Goal: Task Accomplishment & Management: Use online tool/utility

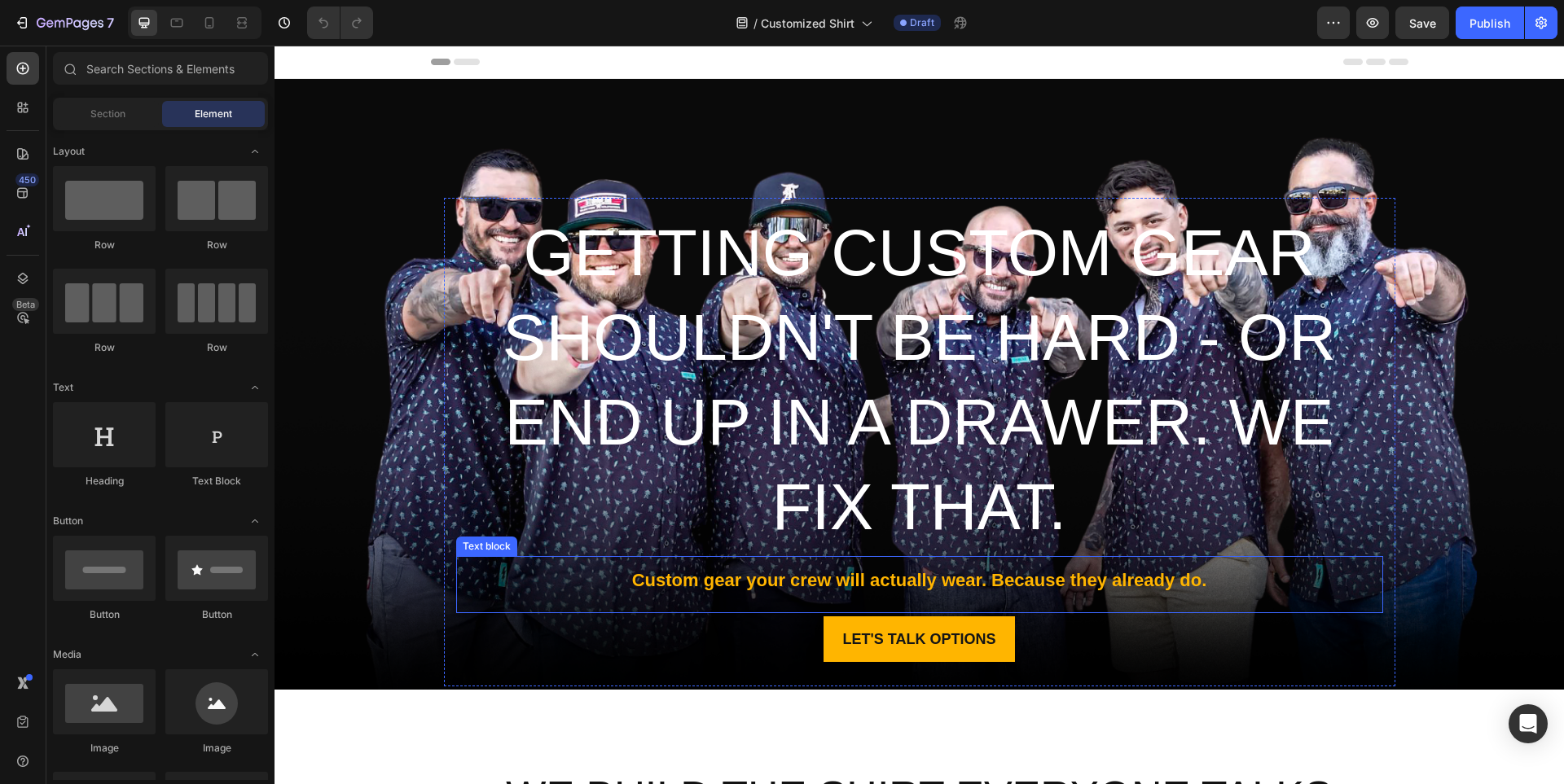
click at [799, 579] on p "Custom gear your crew will actually wear. Because they already do." at bounding box center [919, 581] width 901 height 23
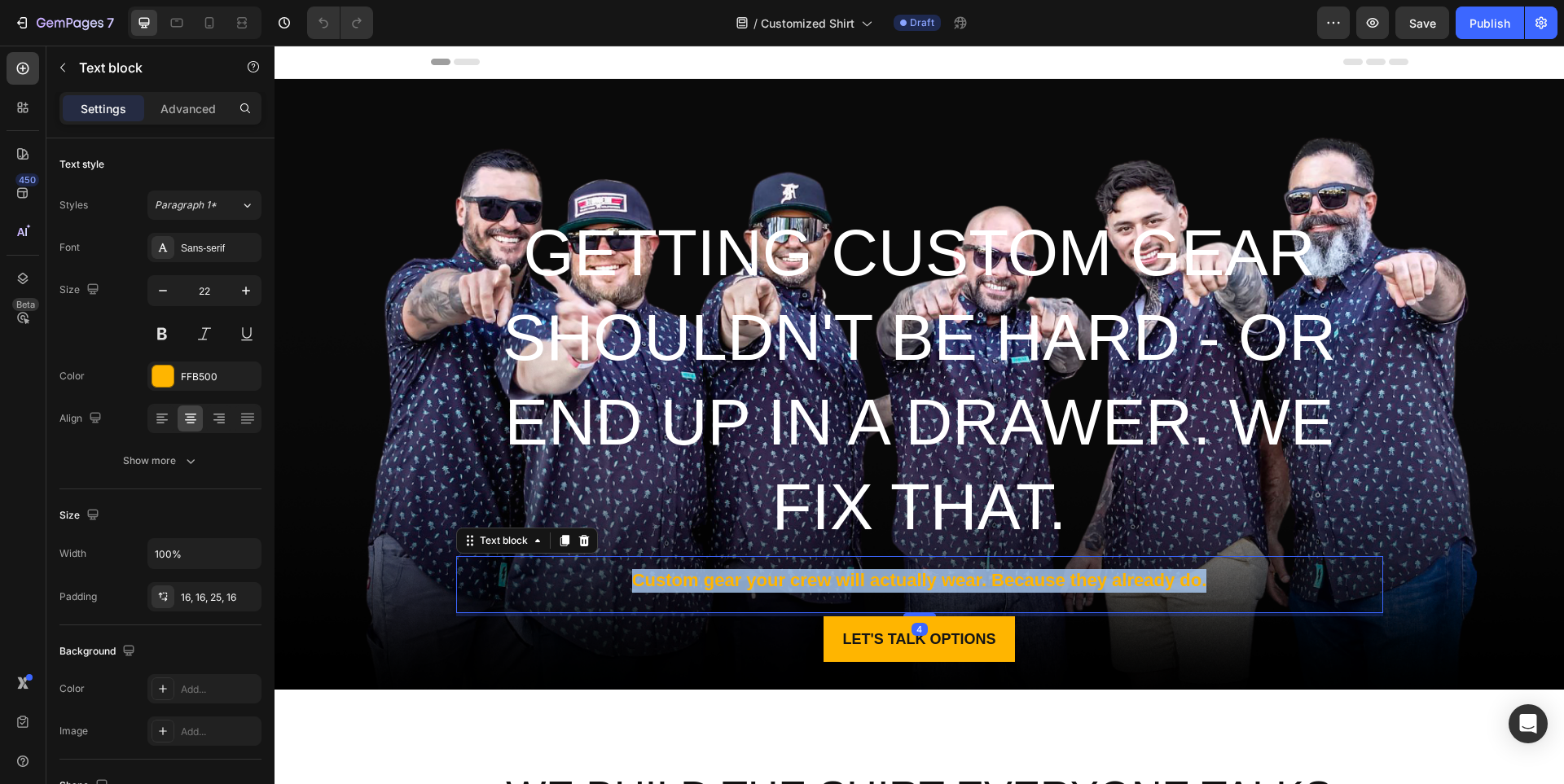
click at [799, 579] on p "Custom gear your crew will actually wear. Because they already do." at bounding box center [919, 581] width 901 height 23
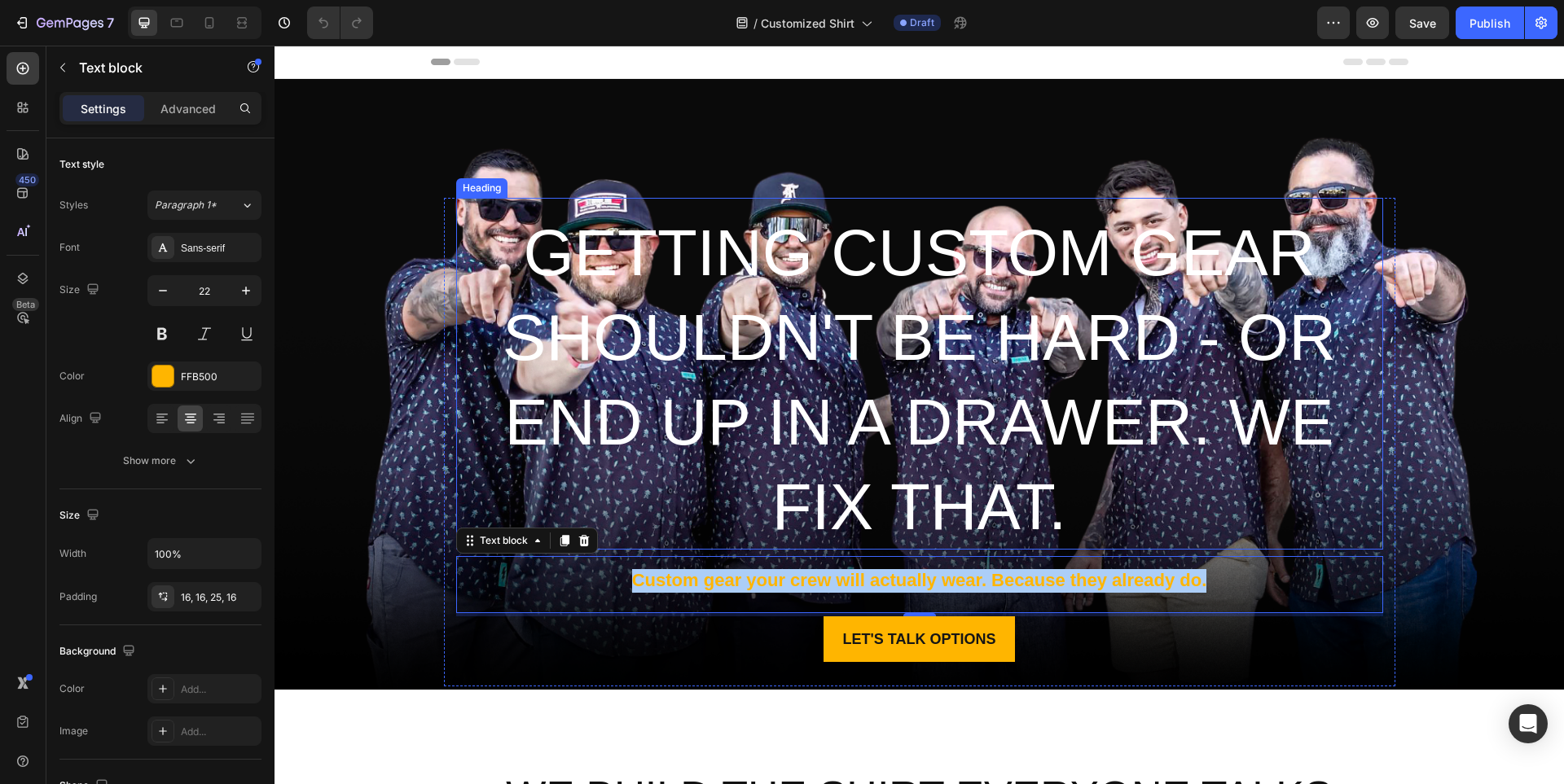
click at [890, 370] on h2 "Getting custom gear shouldn't be hard - or end up in a drawer. We fix that." at bounding box center [919, 374] width 927 height 352
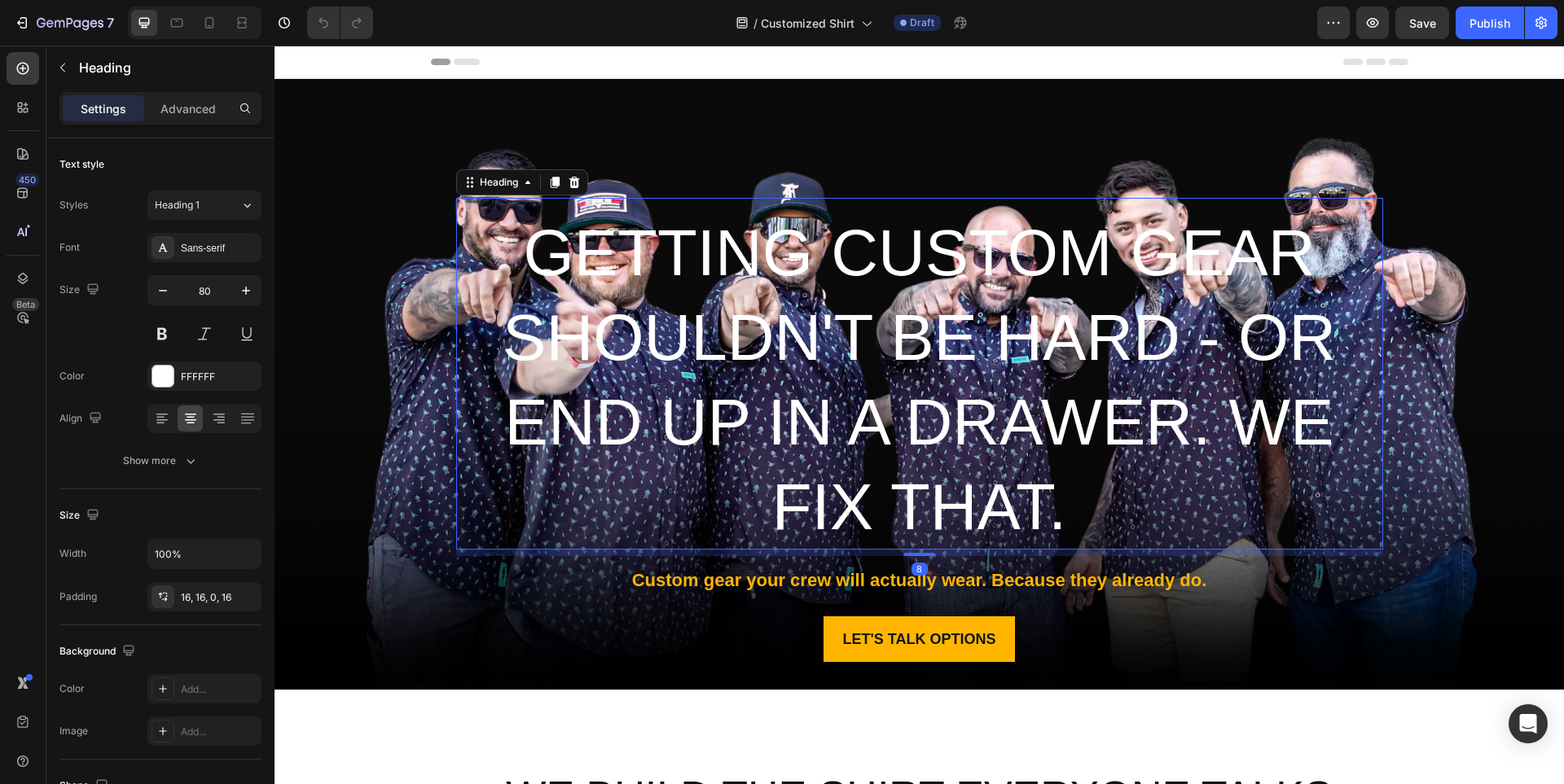
click at [890, 370] on h2 "Getting custom gear shouldn't be hard - or end up in a drawer. We fix that." at bounding box center [919, 374] width 927 height 352
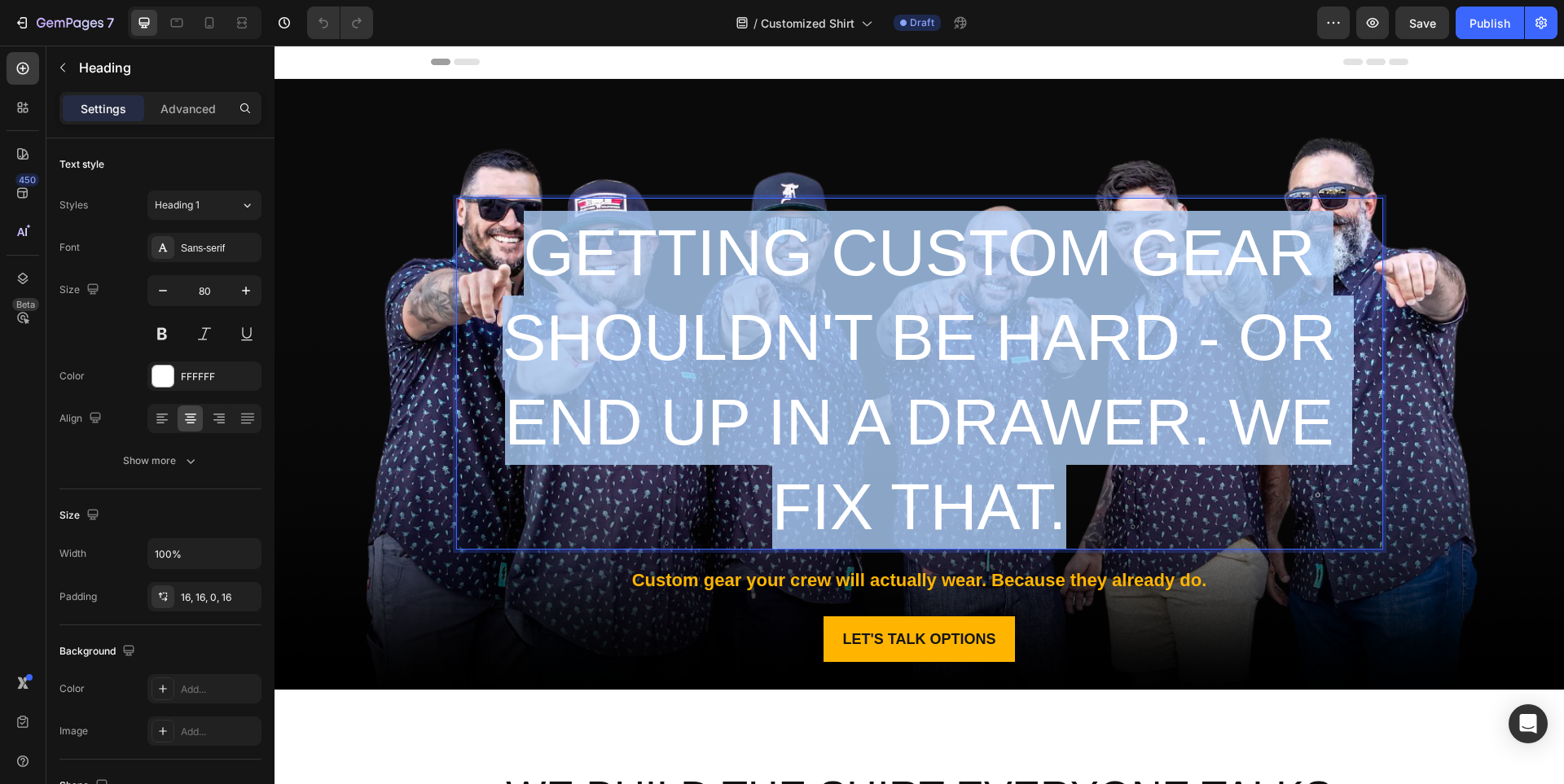
click at [890, 370] on p "Getting custom gear shouldn't be hard - or end up in a drawer. We fix that." at bounding box center [919, 380] width 901 height 339
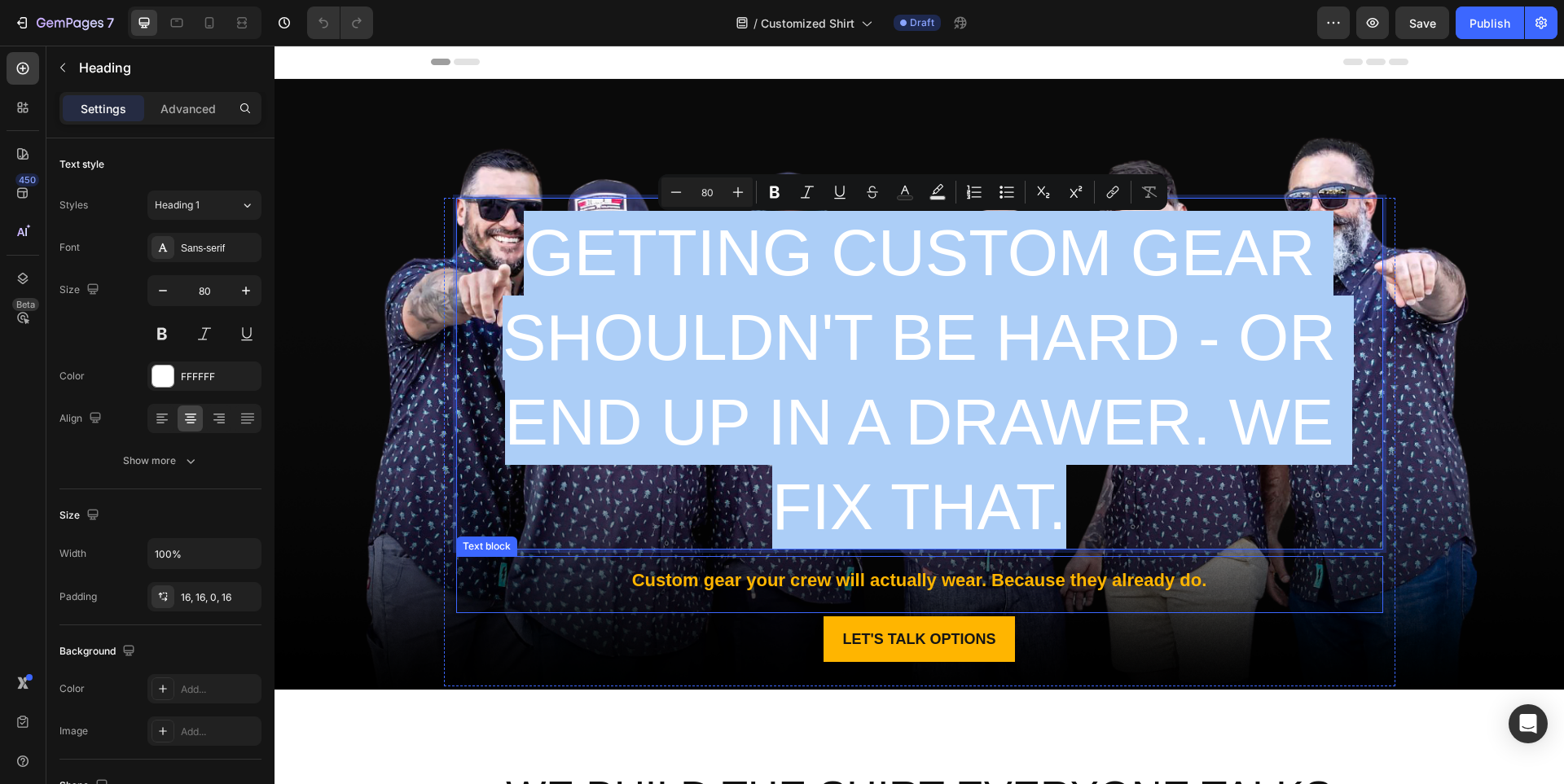
click at [846, 578] on p "Custom gear your crew will actually wear. Because they already do." at bounding box center [919, 581] width 901 height 23
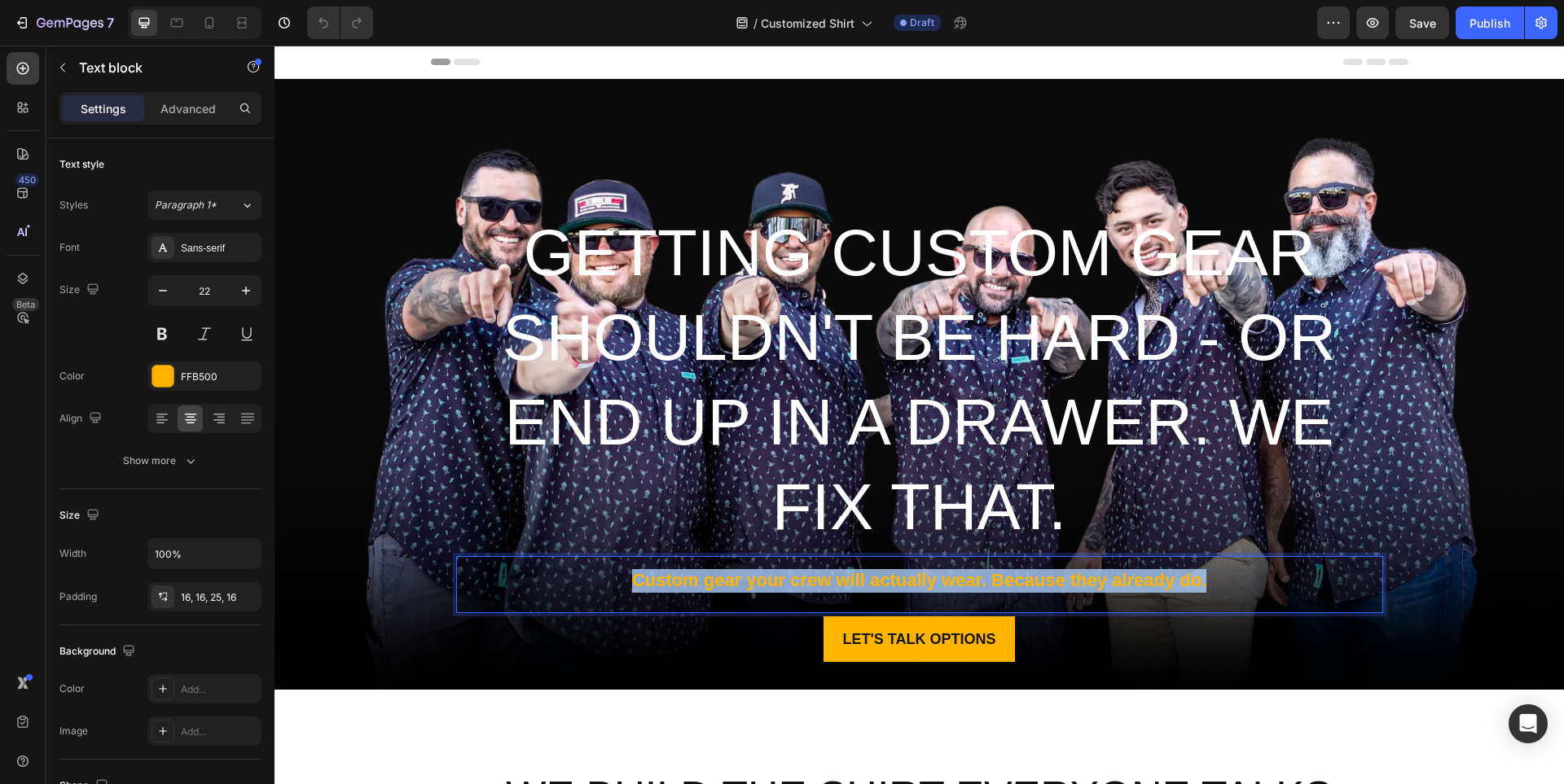
click at [846, 578] on p "Custom gear your crew will actually wear. Because they already do." at bounding box center [919, 581] width 901 height 23
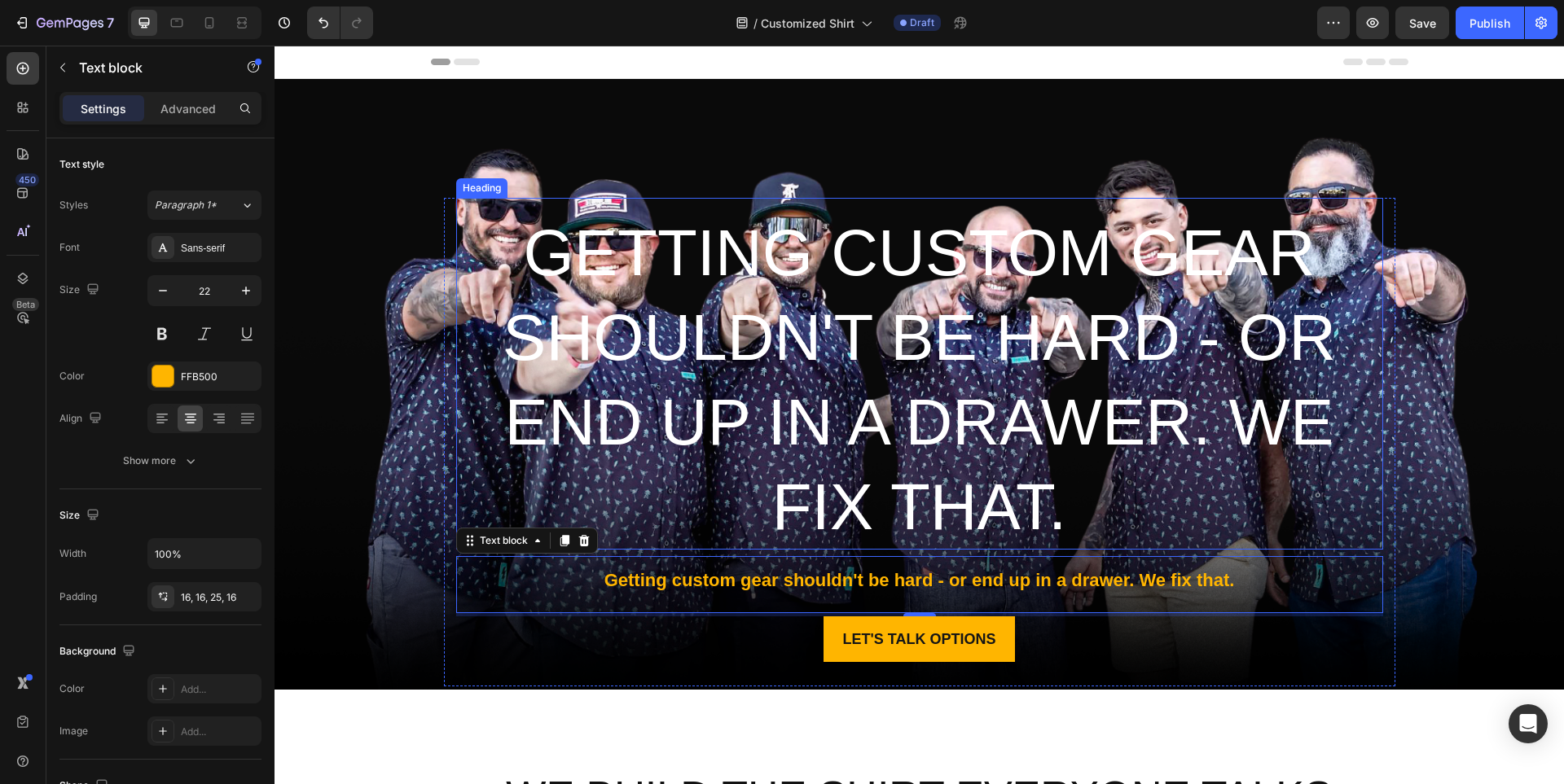
click at [802, 399] on p "Getting custom gear shouldn't be hard - or end up in a drawer. We fix that." at bounding box center [919, 380] width 901 height 339
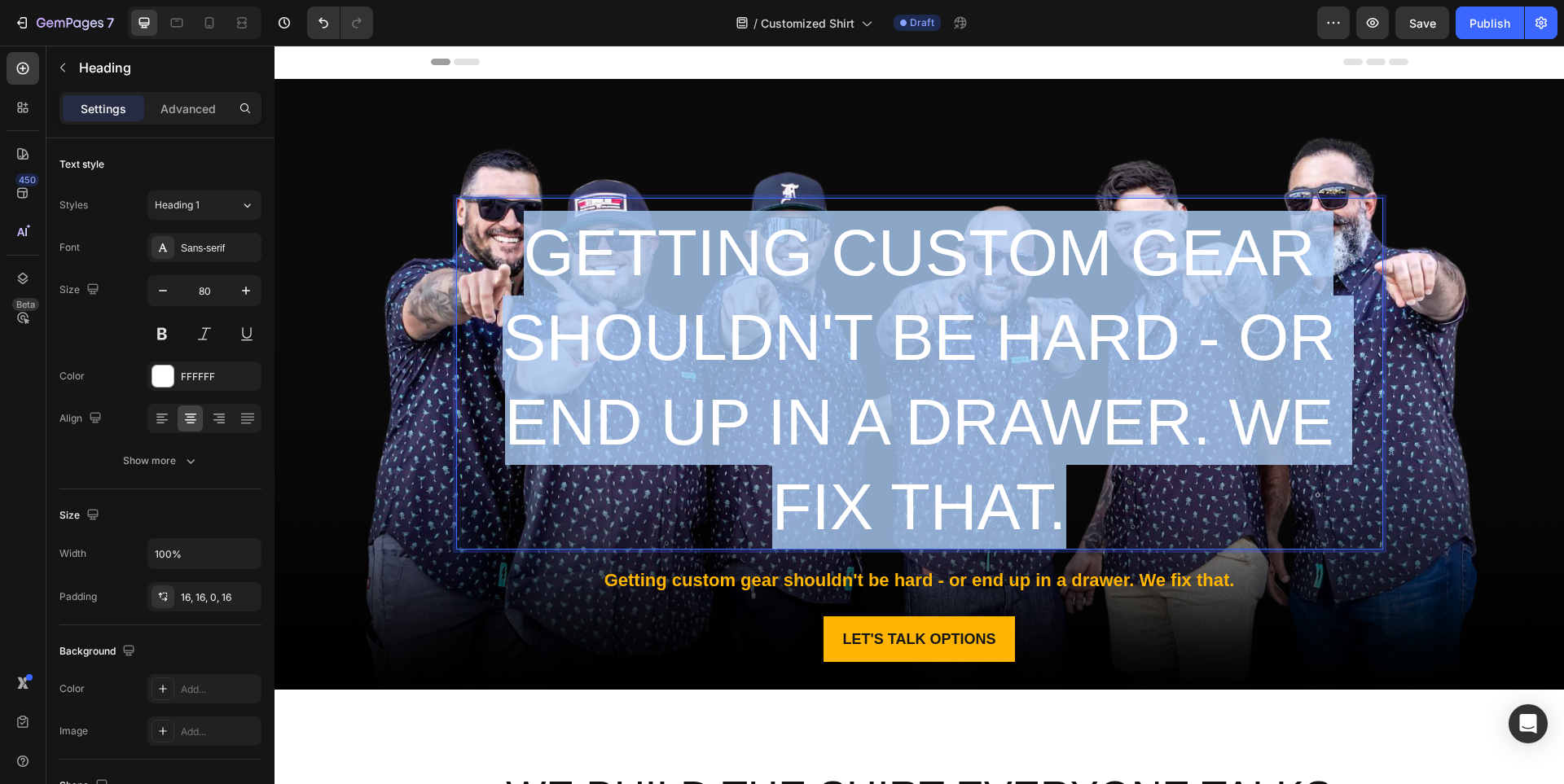
click at [802, 399] on p "Getting custom gear shouldn't be hard - or end up in a drawer. We fix that." at bounding box center [919, 380] width 901 height 339
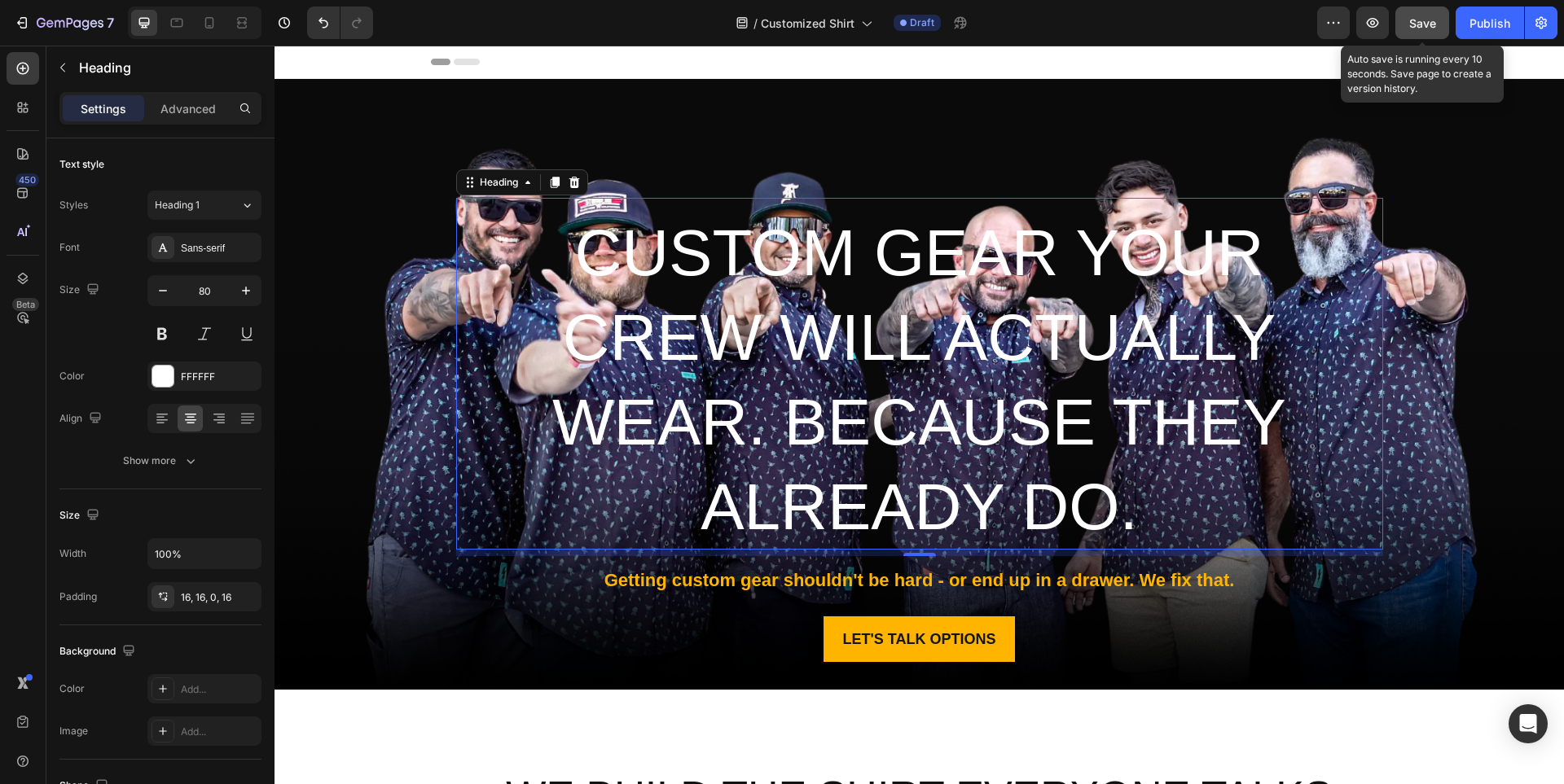
click at [1436, 17] on span "Save" at bounding box center [1422, 23] width 27 height 14
